Goal: Complete application form

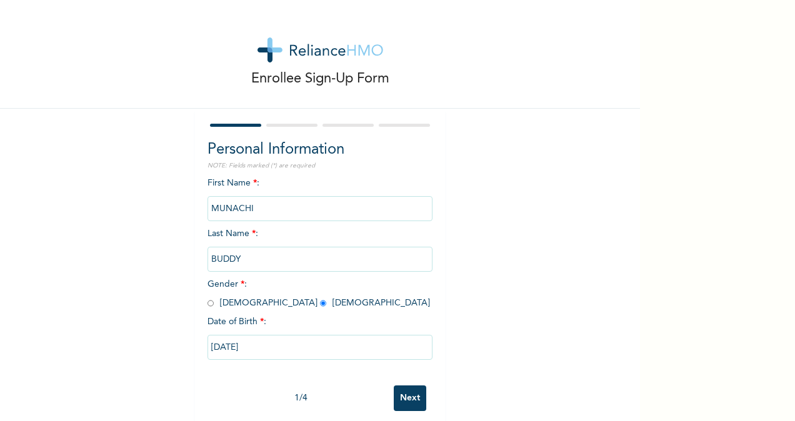
scroll to position [20, 0]
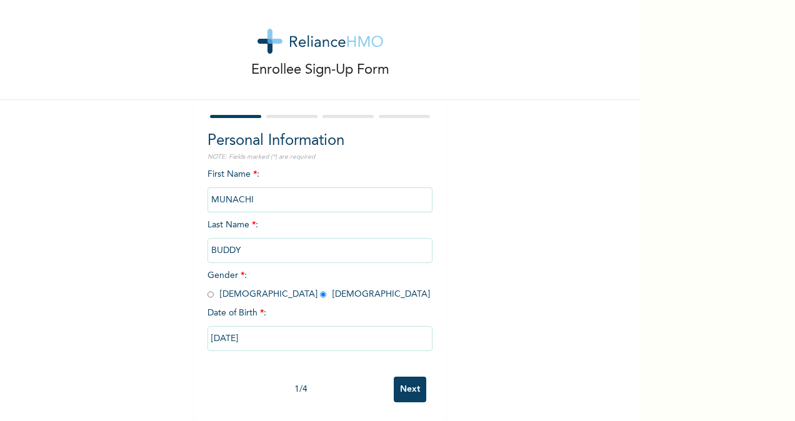
click at [410, 380] on input "Next" at bounding box center [410, 390] width 33 height 26
select select "25"
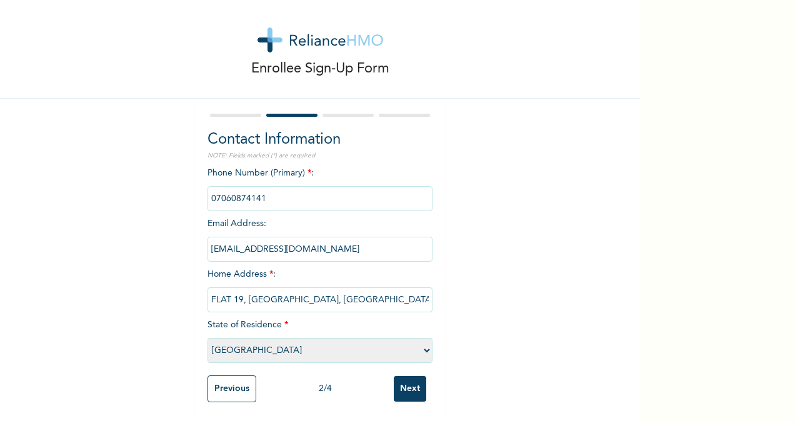
click at [419, 378] on input "Next" at bounding box center [410, 389] width 33 height 26
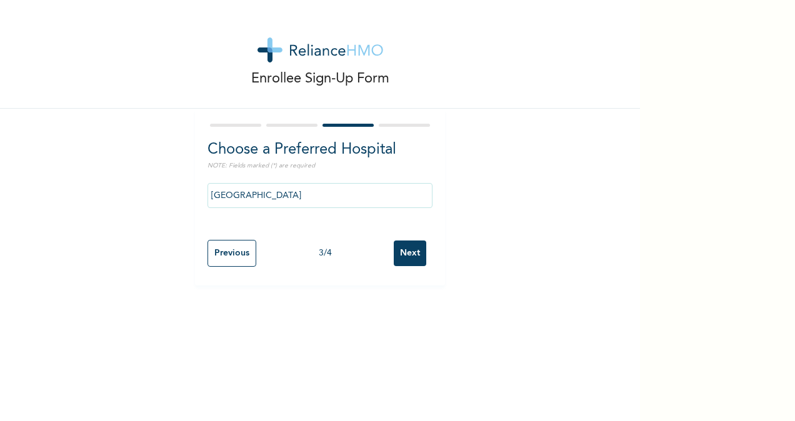
scroll to position [0, 0]
click at [409, 260] on input "Next" at bounding box center [410, 254] width 33 height 26
select select "1"
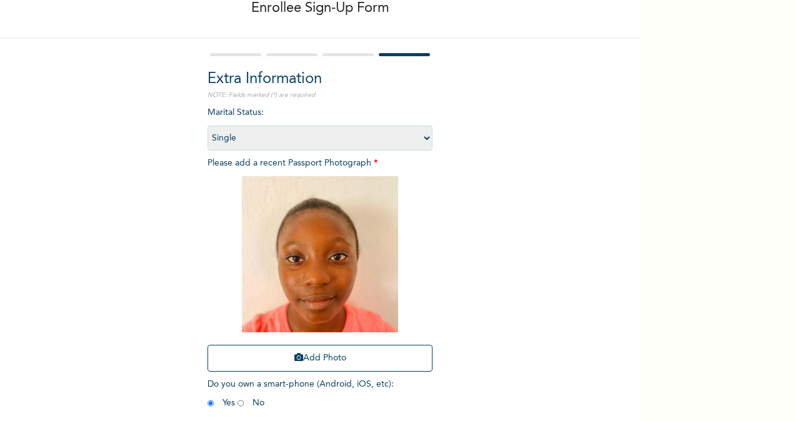
scroll to position [128, 0]
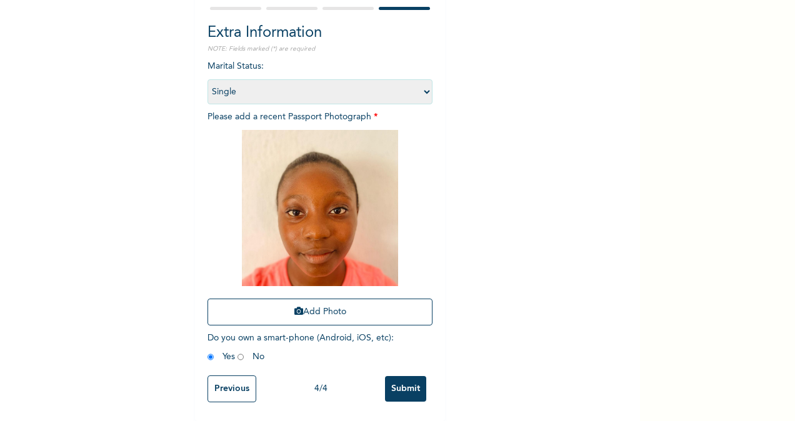
click at [401, 378] on input "Submit" at bounding box center [405, 389] width 41 height 26
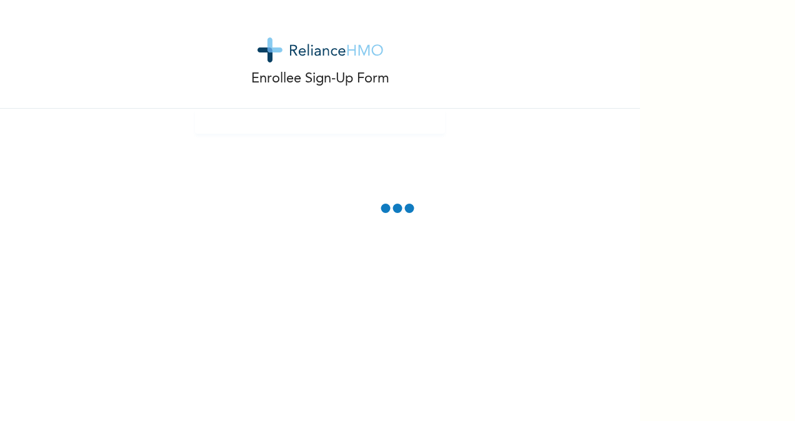
click at [640, 401] on div "Enrollee Sign-Up Form" at bounding box center [397, 210] width 795 height 421
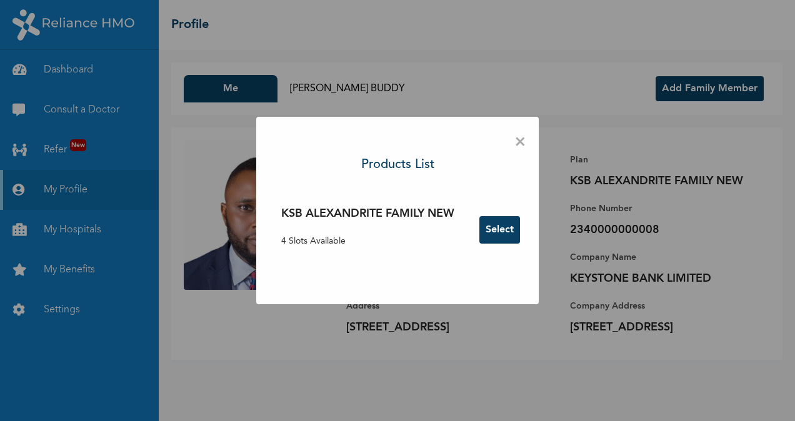
click at [493, 229] on button "Select" at bounding box center [499, 230] width 41 height 28
click at [526, 141] on span "×" at bounding box center [520, 142] width 12 height 26
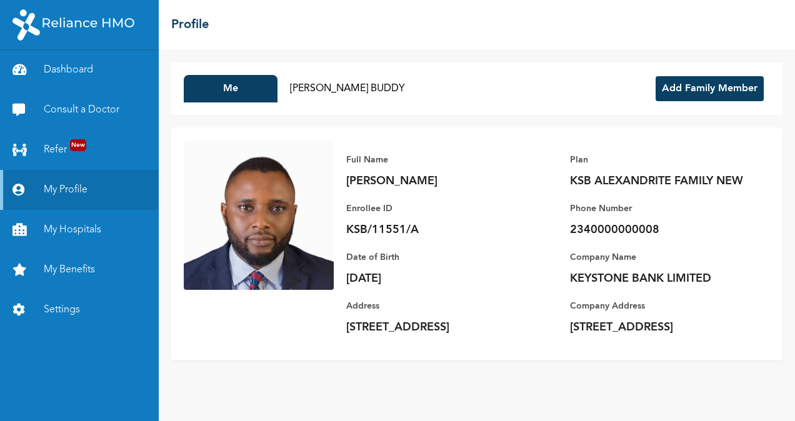
scroll to position [9, 0]
